Goal: Transaction & Acquisition: Purchase product/service

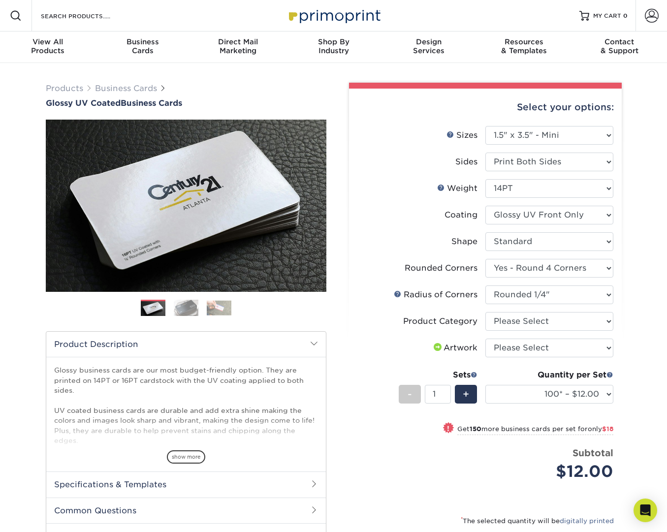
select select "1.50x3.50"
select select "7672df9e-0e0a-464d-8e1f-920c575e4da3"
select select "479fbfe7-6a0c-4895-8c9a-81739b7486c9"
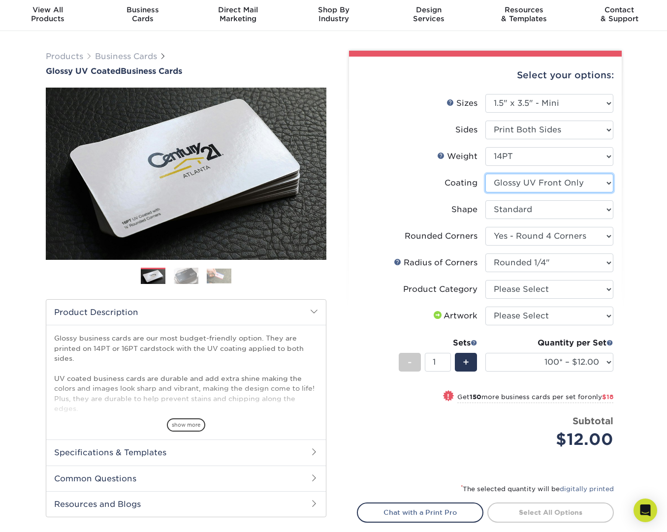
click at [610, 179] on select at bounding box center [549, 183] width 128 height 19
select select "ae367451-b2b8-45df-a344-0f05b6a12993"
click at [485, 174] on select at bounding box center [549, 183] width 128 height 19
select select "-1"
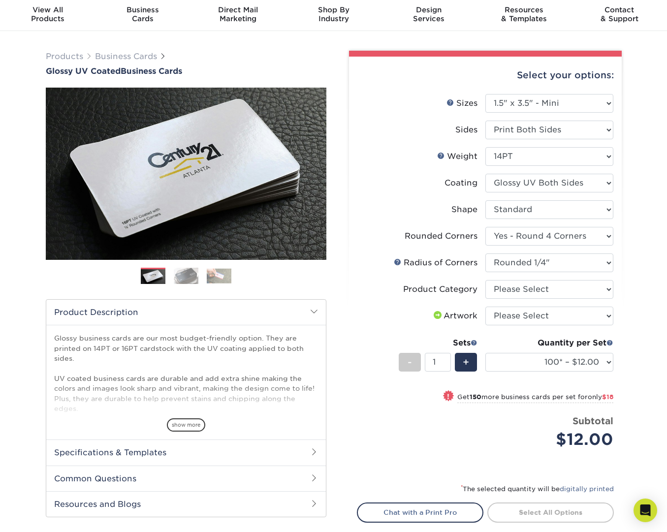
select select
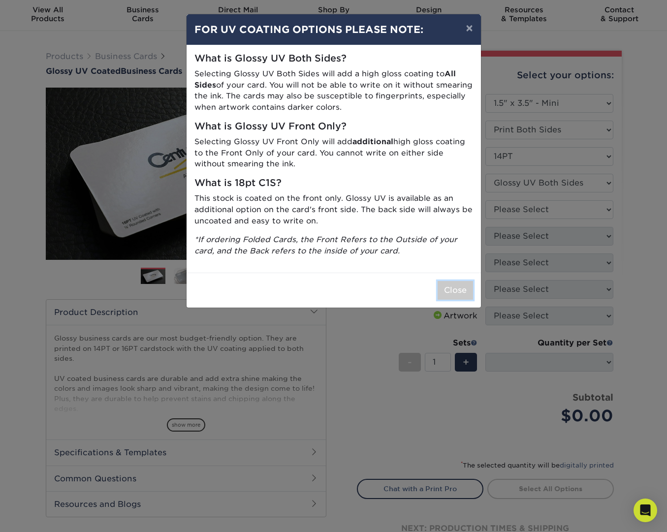
click at [454, 291] on button "Close" at bounding box center [454, 290] width 35 height 19
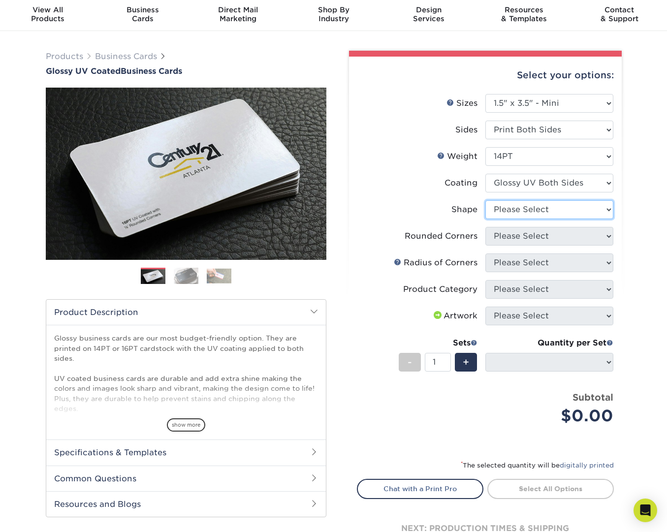
click at [588, 212] on select "Please Select Standard" at bounding box center [549, 209] width 128 height 19
select select "standard"
click at [485, 200] on select "Please Select Standard" at bounding box center [549, 209] width 128 height 19
select select
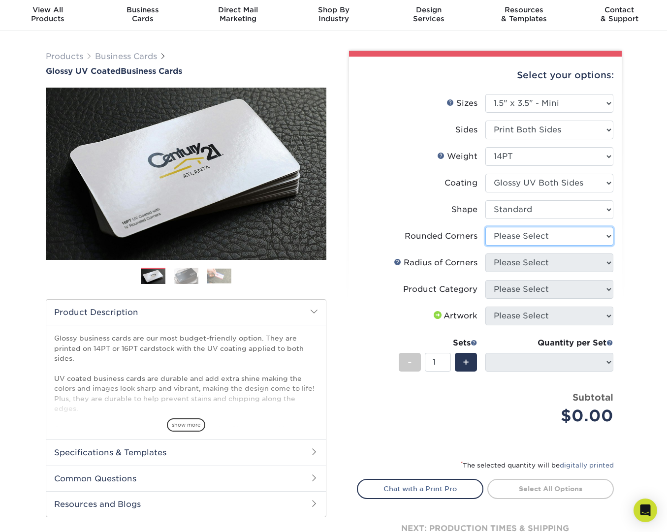
click at [579, 231] on select "Please Select Yes - Round 2 Corners Yes - Round 4 Corners No" at bounding box center [549, 236] width 128 height 19
select select "0"
click at [485, 227] on select "Please Select Yes - Round 2 Corners Yes - Round 4 Corners No" at bounding box center [549, 236] width 128 height 19
select select "-1"
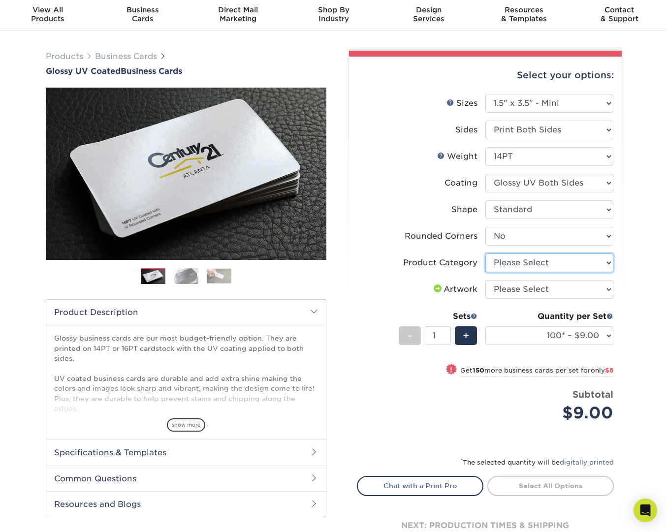
click at [592, 271] on select "Please Select Business Cards" at bounding box center [549, 262] width 128 height 19
click at [485, 253] on select "Please Select Business Cards" at bounding box center [549, 262] width 128 height 19
click at [603, 264] on select "Please Select Business Cards" at bounding box center [549, 262] width 128 height 19
select select "3b5148f1-0588-4f88-a218-97bcfdce65c1"
click at [485, 253] on select "Please Select Business Cards" at bounding box center [549, 262] width 128 height 19
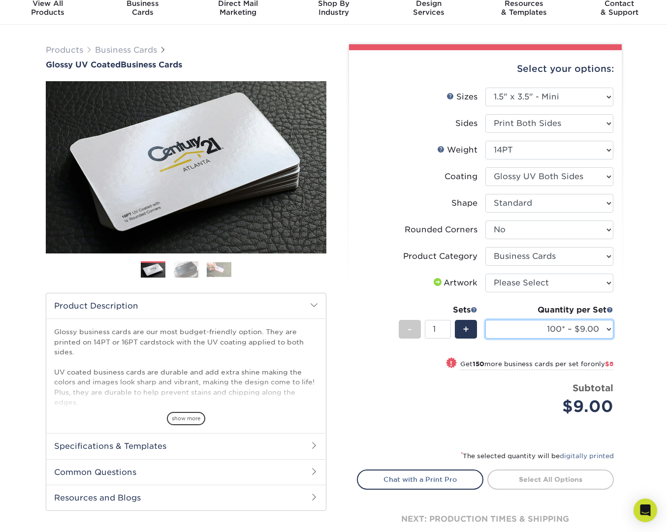
click at [585, 327] on select "100* – $9.00 250* – $17.00 500 – $33.00 1000 – $47.00 2500 – $101.00 5000 – $14…" at bounding box center [549, 329] width 128 height 19
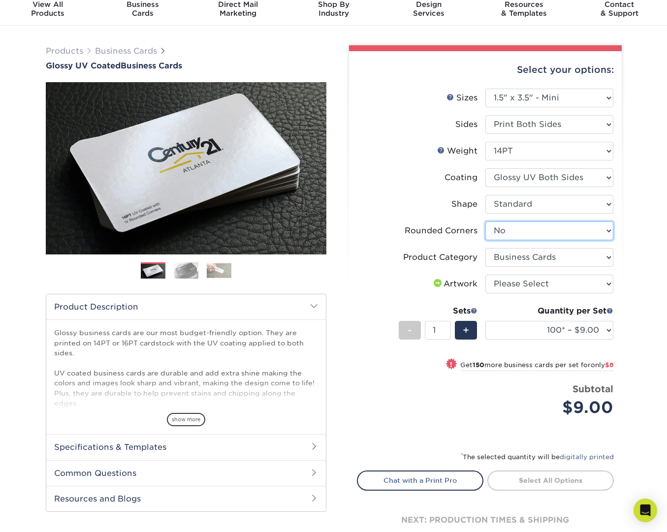
click at [562, 230] on select "Please Select Yes - Round 2 Corners Yes - Round 4 Corners No" at bounding box center [549, 230] width 128 height 19
select select "7672df9e-0e0a-464d-8e1f-920c575e4da3"
click at [485, 221] on select "Please Select Yes - Round 2 Corners Yes - Round 4 Corners No" at bounding box center [549, 230] width 128 height 19
select select "-1"
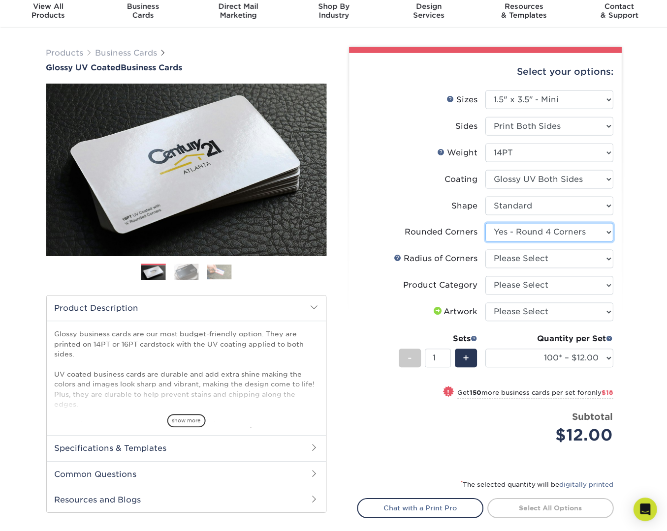
scroll to position [38, 0]
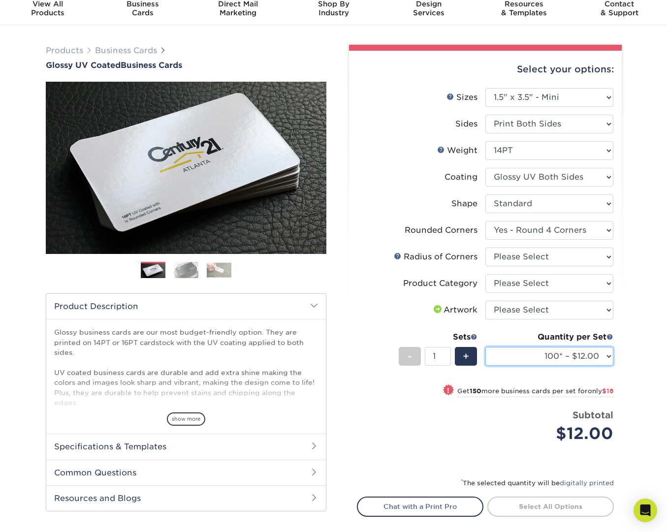
click at [598, 350] on select "100* – $12.00 250* – $30.00 500 – $60.00 1000 – $74.00 2500 – $136.00 5000 – $2…" at bounding box center [549, 356] width 128 height 19
click at [571, 353] on select "100* – $12.00 250* – $30.00 500 – $60.00 1000 – $74.00 2500 – $136.00 5000 – $2…" at bounding box center [549, 356] width 128 height 19
click at [586, 98] on select "Please Select 1.5" x 3.5" - Mini 1.75" x 3.5" - Mini 2" x 2" - Square 2" x 3" -…" at bounding box center [549, 97] width 128 height 19
select select "1.75x3.50"
click at [485, 88] on select "Please Select 1.5" x 3.5" - Mini 1.75" x 3.5" - Mini 2" x 2" - Square 2" x 3" -…" at bounding box center [549, 97] width 128 height 19
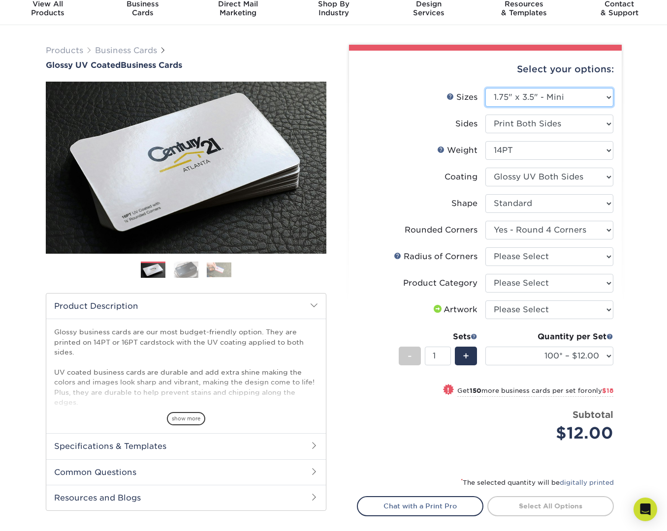
select select "-1"
select select
select select "-1"
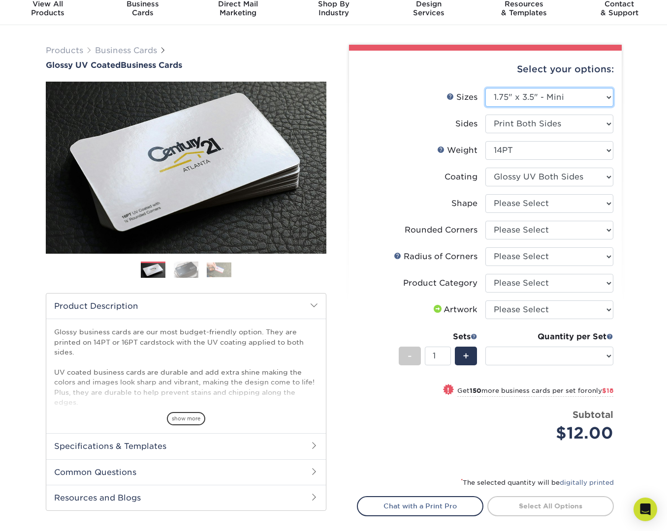
select select "-1"
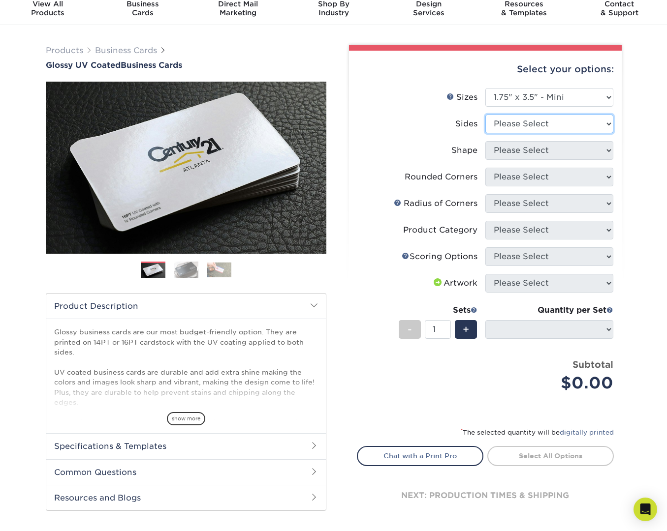
click at [581, 122] on select "Please Select Print Both Sides Print Front Only" at bounding box center [549, 124] width 128 height 19
select select "32d3c223-f82c-492b-b915-ba065a00862f"
click at [485, 115] on select "Please Select Print Both Sides Print Front Only" at bounding box center [549, 124] width 128 height 19
select select
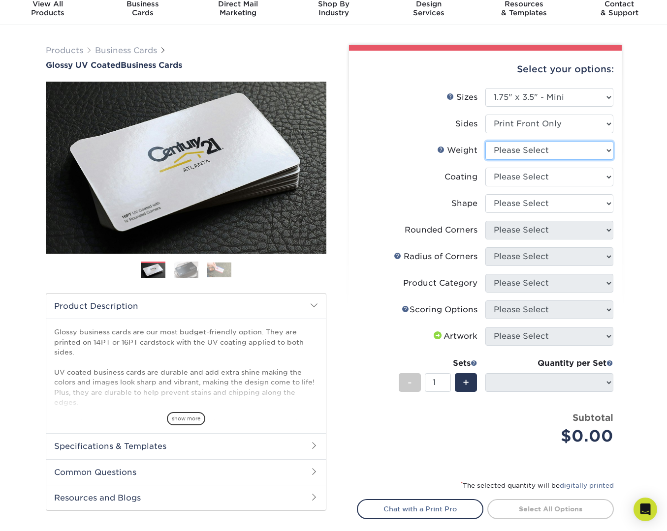
click at [559, 147] on select "Please Select 16PT 14PT" at bounding box center [549, 150] width 128 height 19
select select "14PT"
click at [485, 141] on select "Please Select 16PT 14PT" at bounding box center [549, 150] width 128 height 19
select select
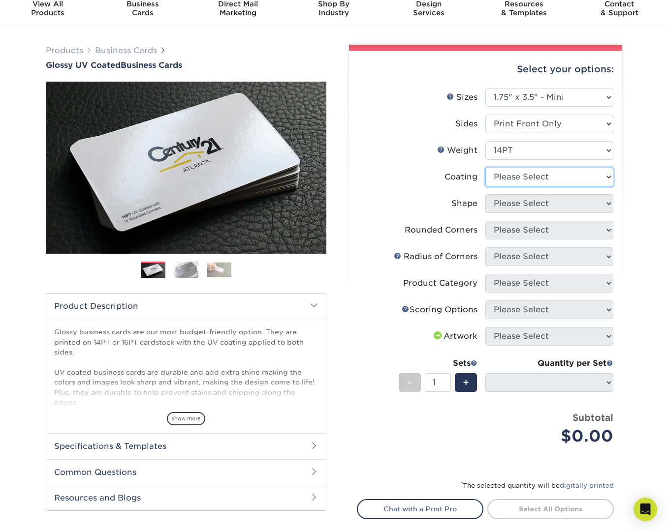
click at [555, 174] on select at bounding box center [549, 177] width 128 height 19
select select "1e8116af-acfc-44b1-83dc-8181aa338834"
click at [485, 168] on select at bounding box center [549, 177] width 128 height 19
select select
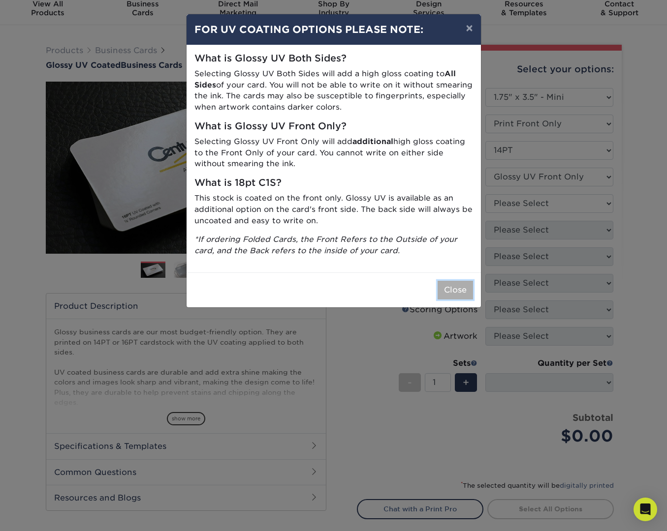
click at [461, 291] on button "Close" at bounding box center [454, 290] width 35 height 19
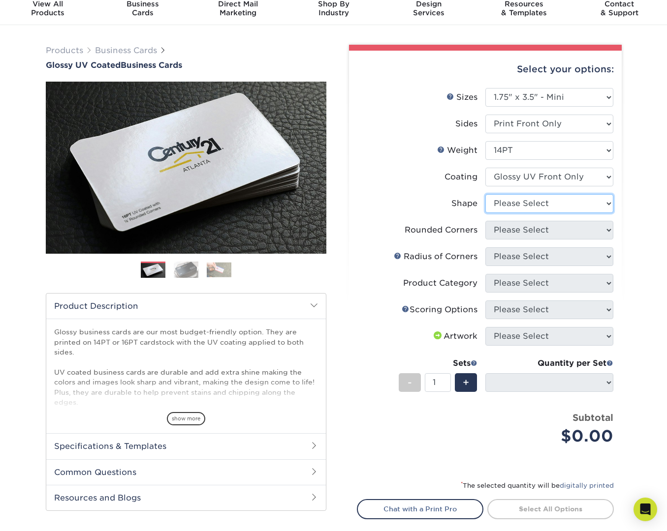
click at [560, 211] on select "Please Select Standard" at bounding box center [549, 203] width 128 height 19
select select "standard"
click at [485, 194] on select "Please Select Standard" at bounding box center [549, 203] width 128 height 19
select select
click at [584, 227] on select "Please Select Yes - Round 2 Corners Yes - Round 4 Corners No" at bounding box center [549, 230] width 128 height 19
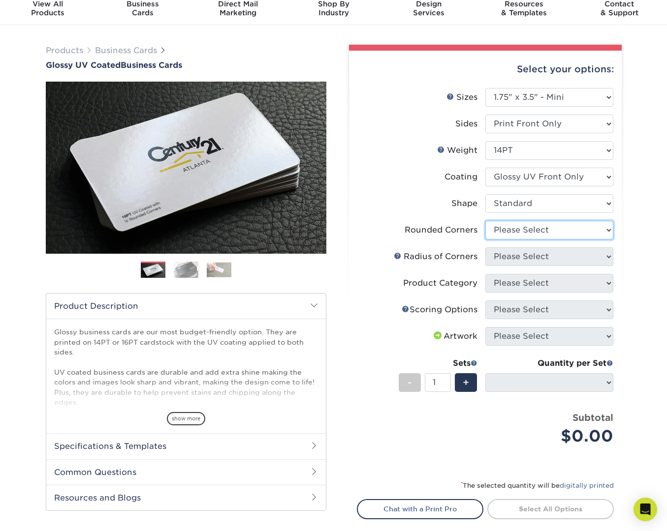
select select "7672df9e-0e0a-464d-8e1f-920c575e4da3"
click at [485, 221] on select "Please Select Yes - Round 2 Corners Yes - Round 4 Corners No" at bounding box center [549, 230] width 128 height 19
select select "-1"
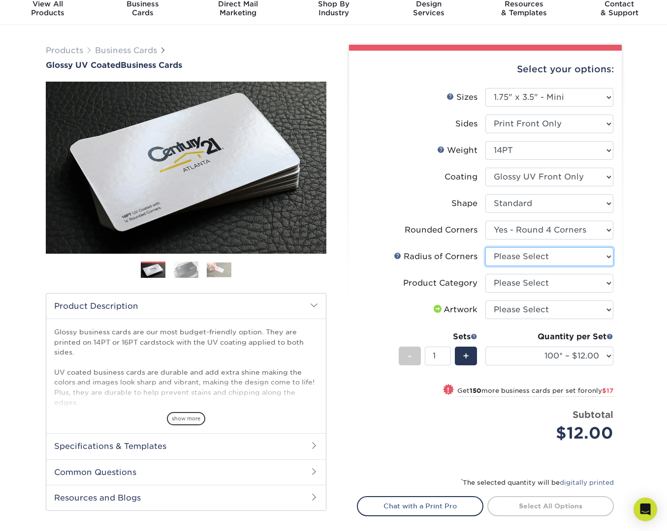
click at [572, 252] on select "Please Select Rounded 1/8" Rounded 1/4"" at bounding box center [549, 256] width 128 height 19
click at [591, 231] on select "Please Select Yes - Round 2 Corners Yes - Round 4 Corners No" at bounding box center [549, 230] width 128 height 19
click at [485, 221] on select "Please Select Yes - Round 2 Corners Yes - Round 4 Corners No" at bounding box center [549, 230] width 128 height 19
click at [594, 226] on select "Please Select Yes - Round 2 Corners Yes - Round 4 Corners No" at bounding box center [549, 230] width 128 height 19
select select "7672df9e-0e0a-464d-8e1f-920c575e4da3"
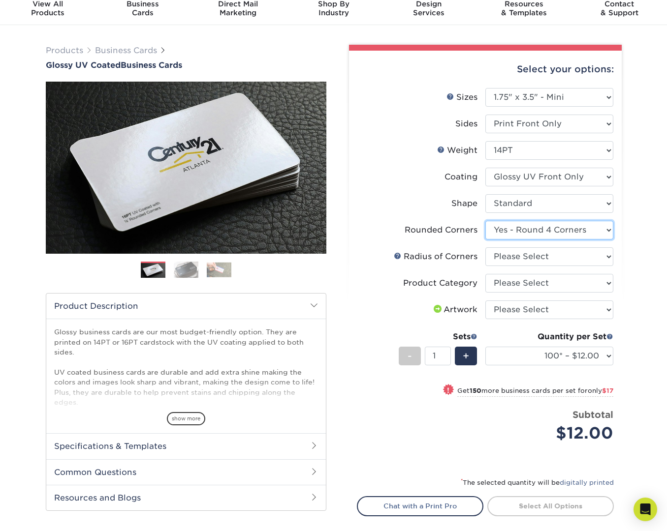
click at [485, 221] on select "Please Select Yes - Round 2 Corners Yes - Round 4 Corners No" at bounding box center [549, 230] width 128 height 19
click at [188, 268] on img at bounding box center [186, 269] width 25 height 17
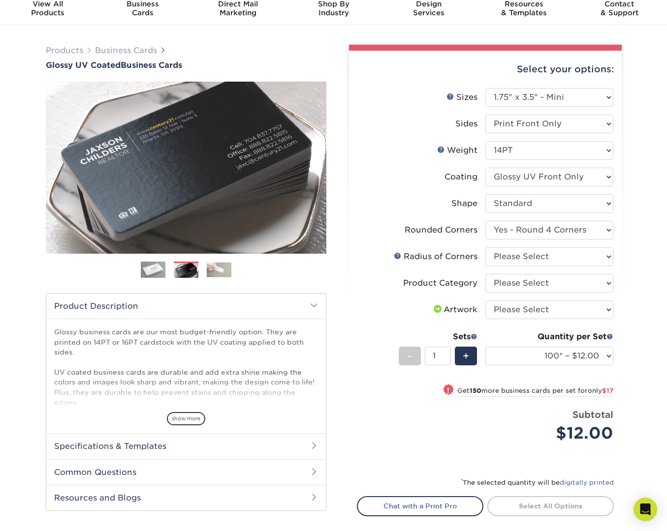
click at [223, 270] on img at bounding box center [219, 269] width 25 height 15
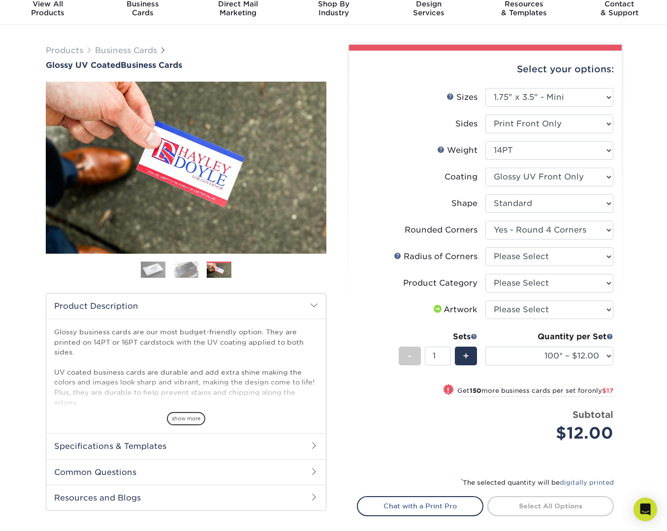
click at [190, 269] on img at bounding box center [186, 269] width 25 height 17
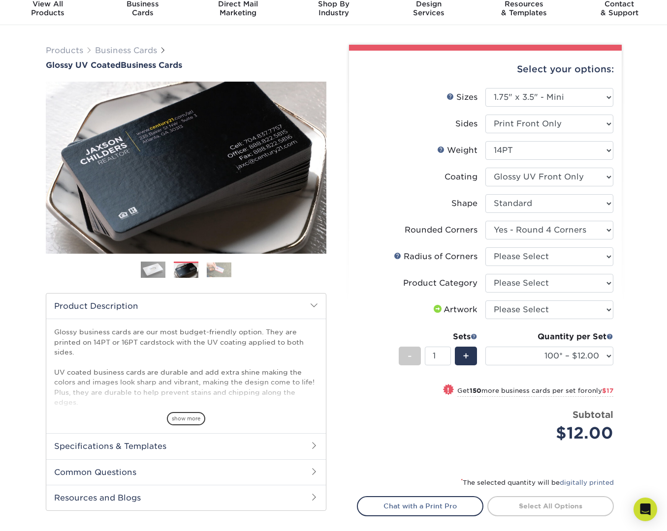
click at [154, 270] on img at bounding box center [153, 270] width 25 height 25
